Goal: Transaction & Acquisition: Download file/media

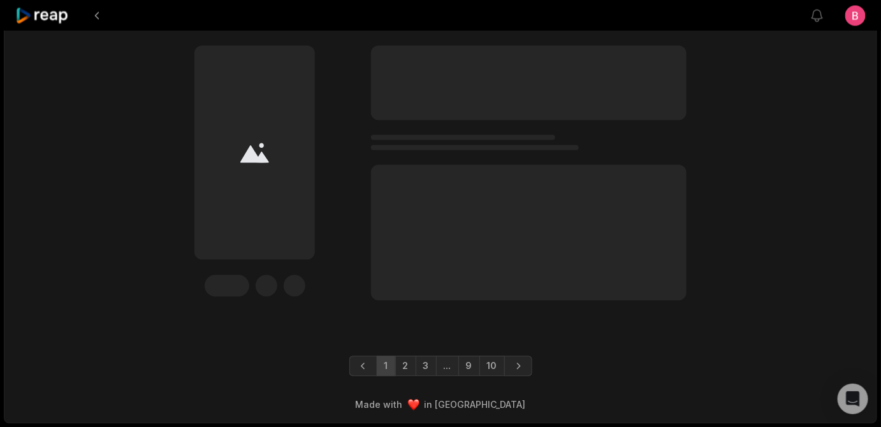
scroll to position [4515, 0]
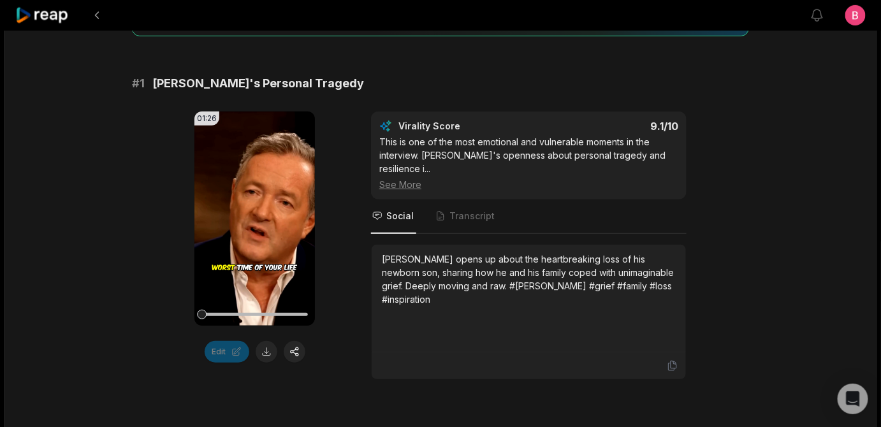
scroll to position [340, 0]
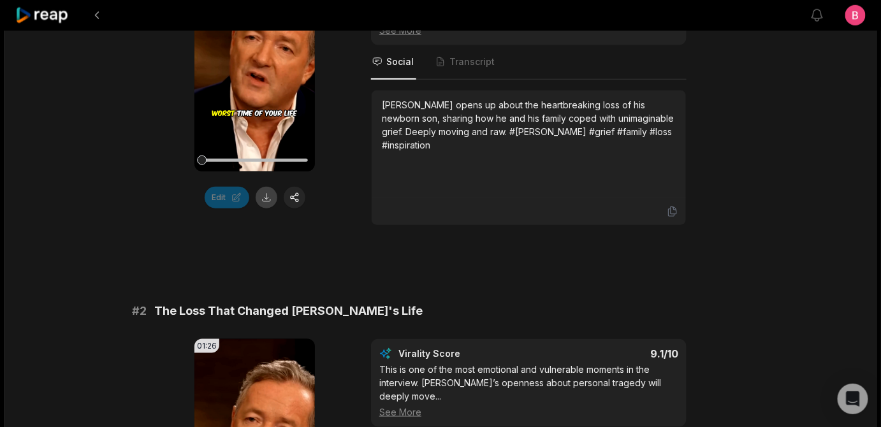
click at [265, 209] on button at bounding box center [267, 198] width 22 height 22
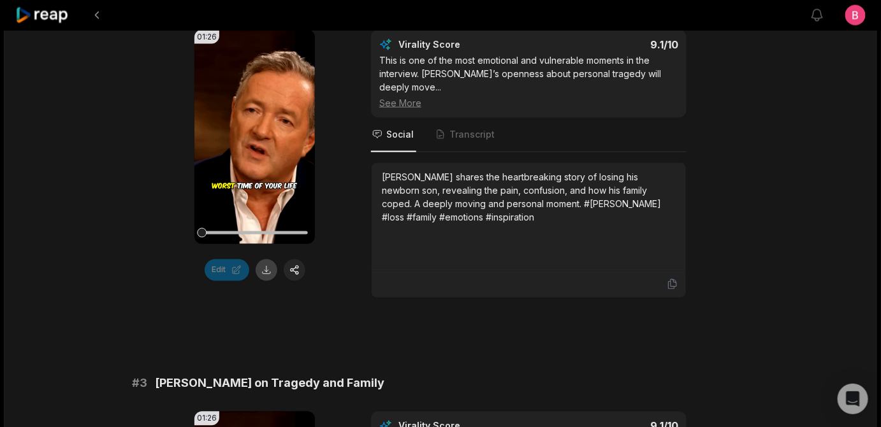
click at [272, 281] on button at bounding box center [267, 271] width 22 height 22
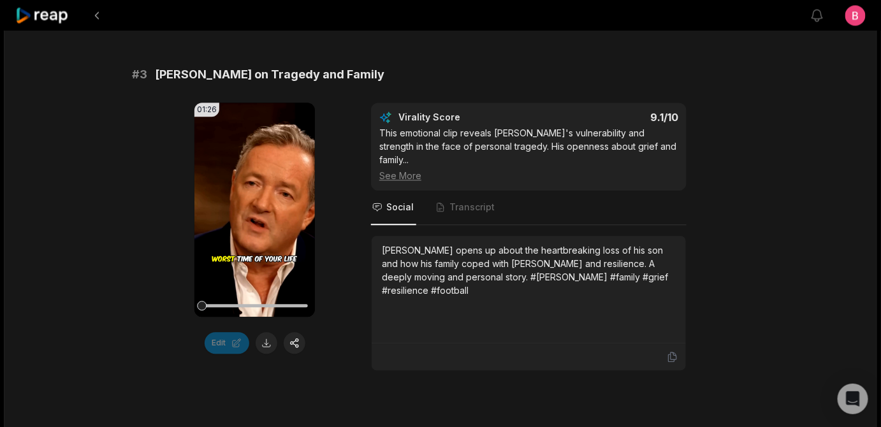
scroll to position [1114, 0]
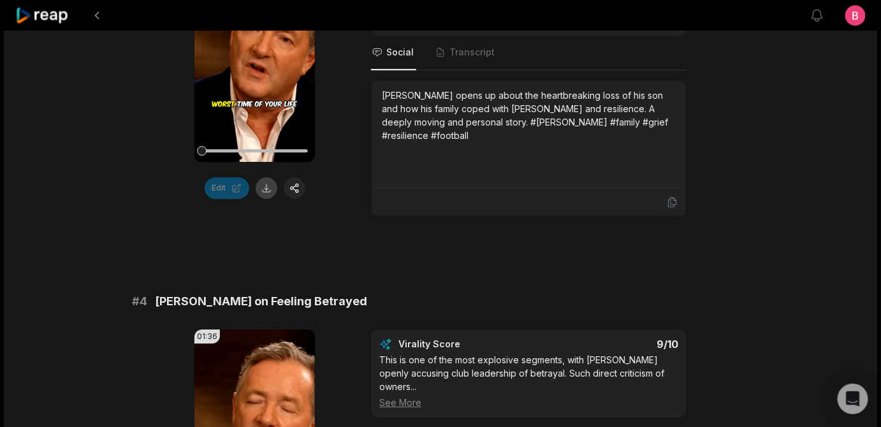
click at [274, 199] on button at bounding box center [267, 188] width 22 height 22
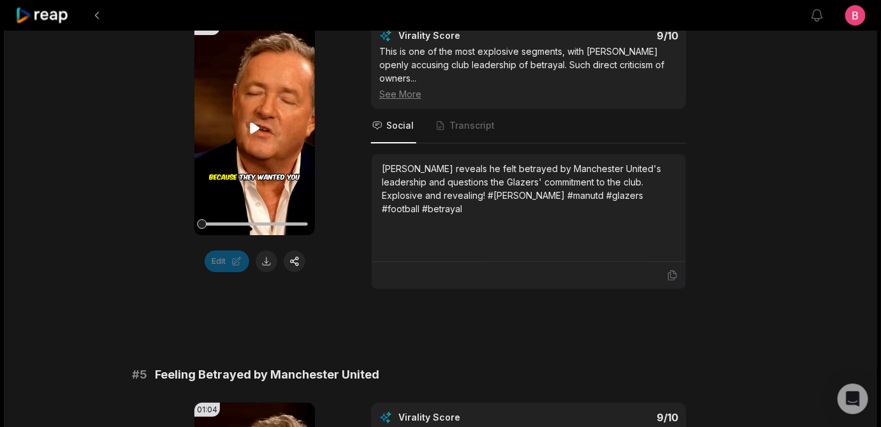
scroll to position [1577, 0]
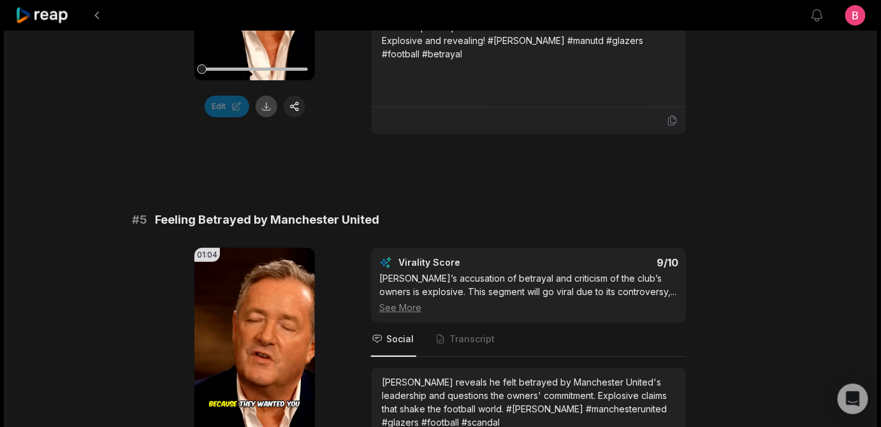
click at [269, 117] on button at bounding box center [267, 107] width 22 height 22
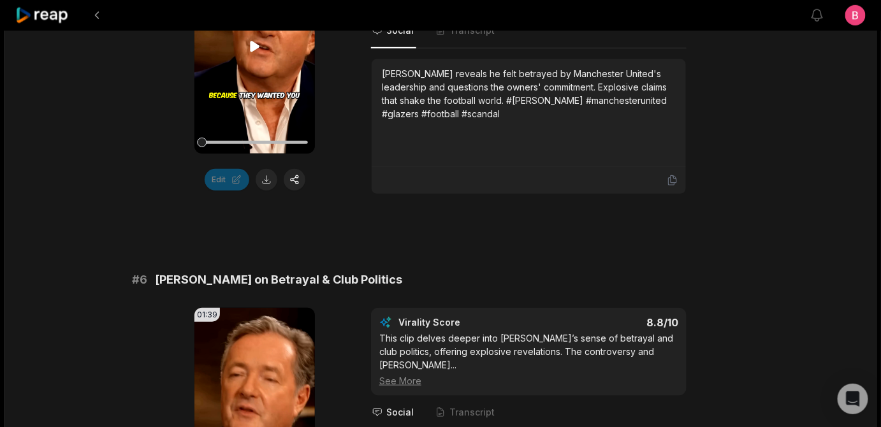
scroll to position [2041, 0]
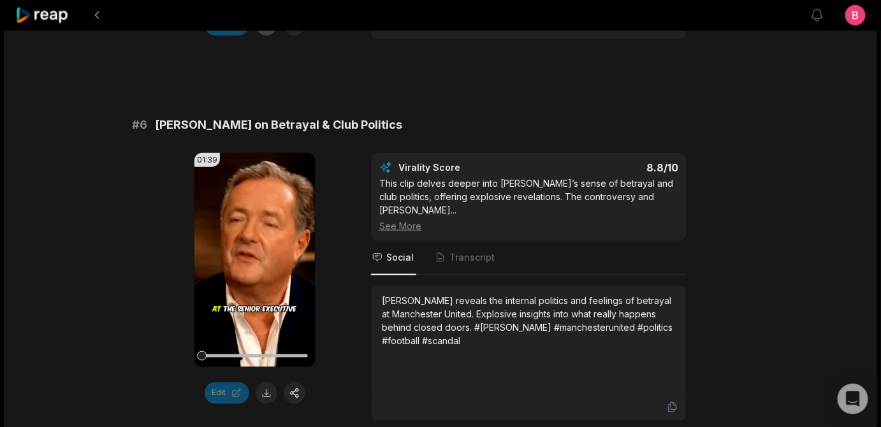
click at [266, 36] on button at bounding box center [267, 25] width 22 height 22
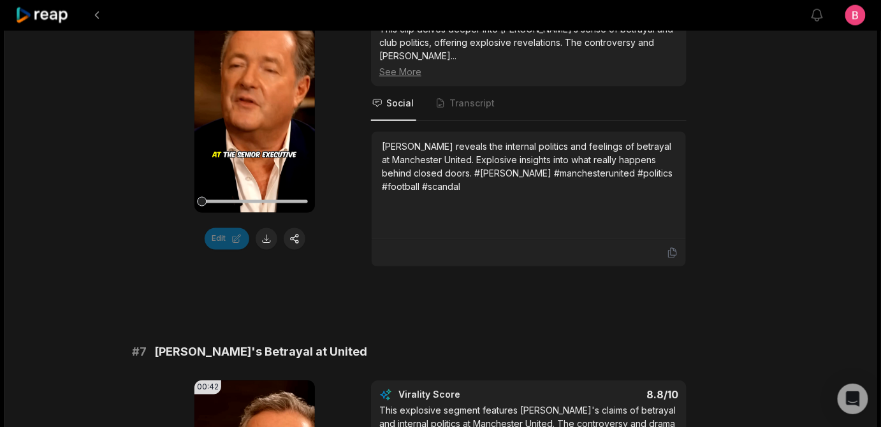
scroll to position [2350, 0]
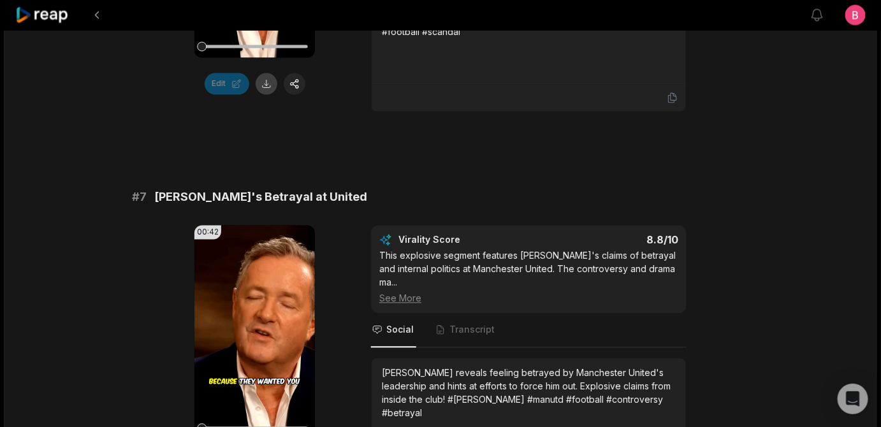
click at [274, 95] on button at bounding box center [267, 84] width 22 height 22
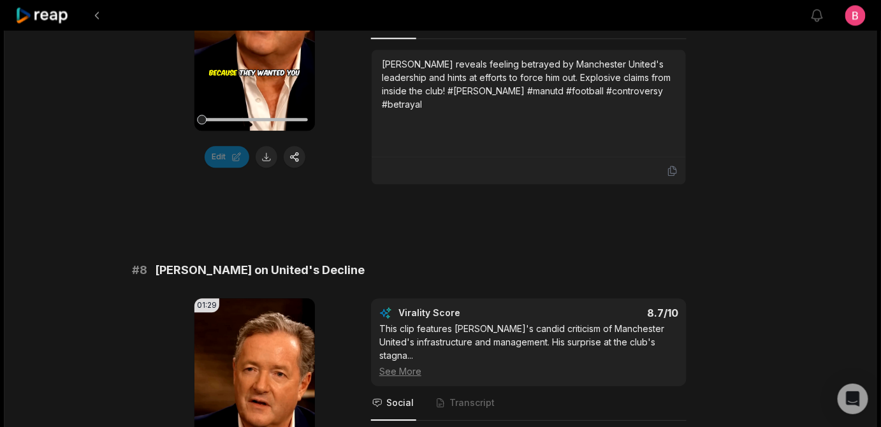
scroll to position [2814, 0]
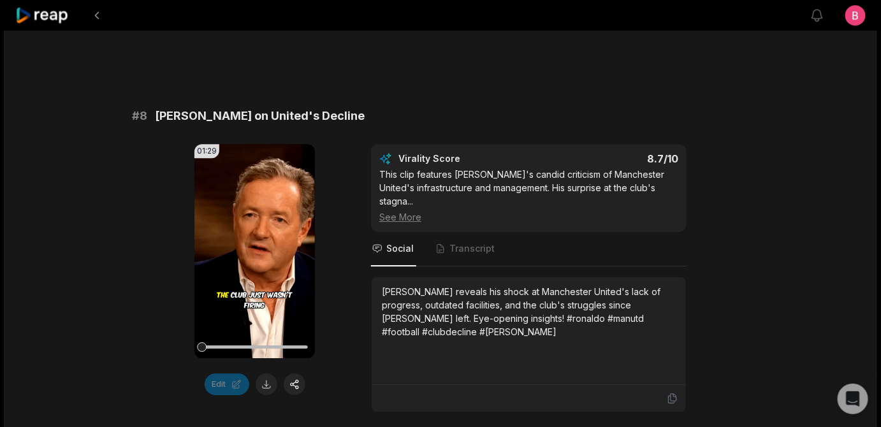
click at [269, 13] on button at bounding box center [267, 3] width 22 height 22
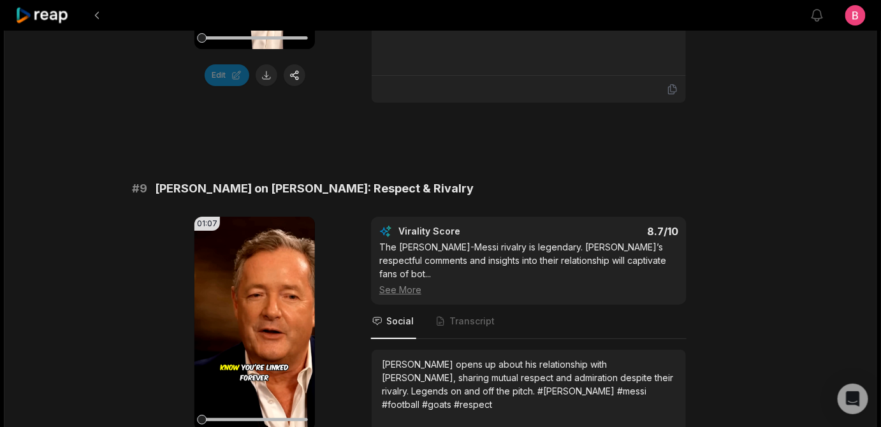
scroll to position [3278, 0]
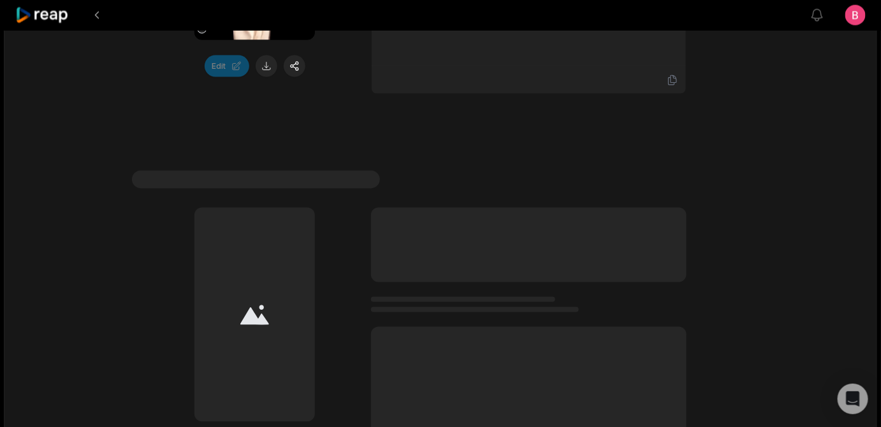
scroll to position [4051, 0]
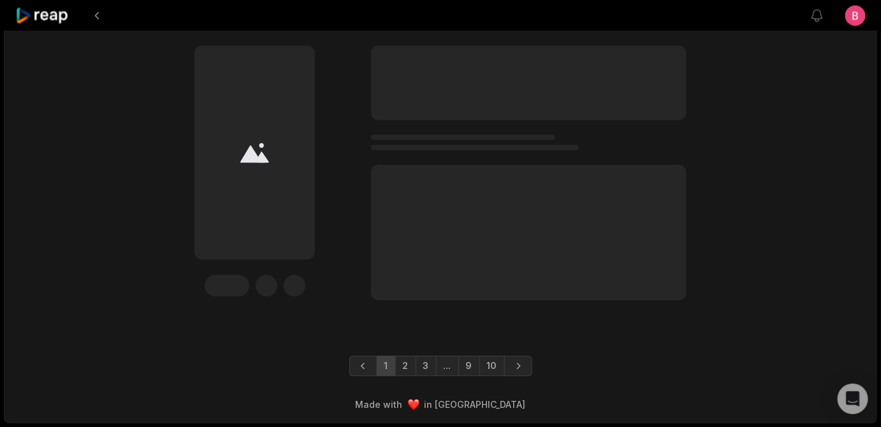
scroll to position [4361, 0]
